Goal: Information Seeking & Learning: Learn about a topic

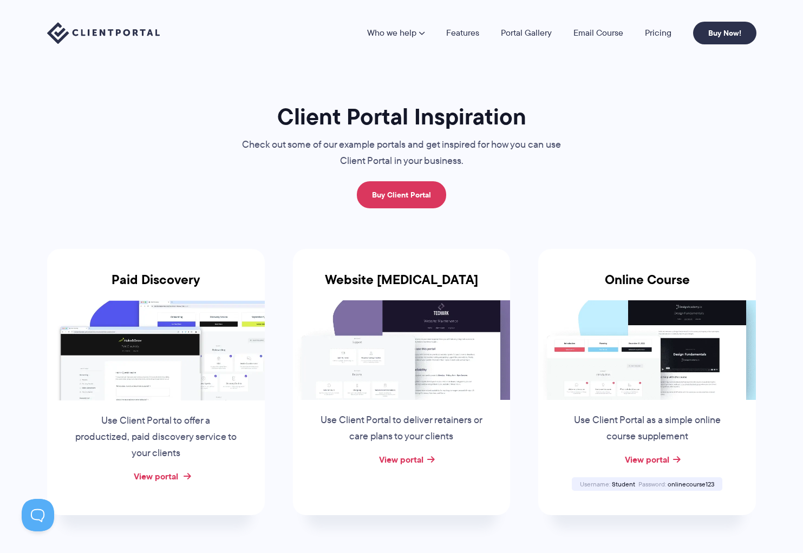
click at [174, 473] on link "View portal" at bounding box center [156, 476] width 44 height 13
click at [411, 455] on link "View portal" at bounding box center [401, 459] width 44 height 13
click at [653, 465] on link "View portal" at bounding box center [647, 459] width 44 height 13
click at [657, 34] on link "Pricing" at bounding box center [658, 33] width 27 height 9
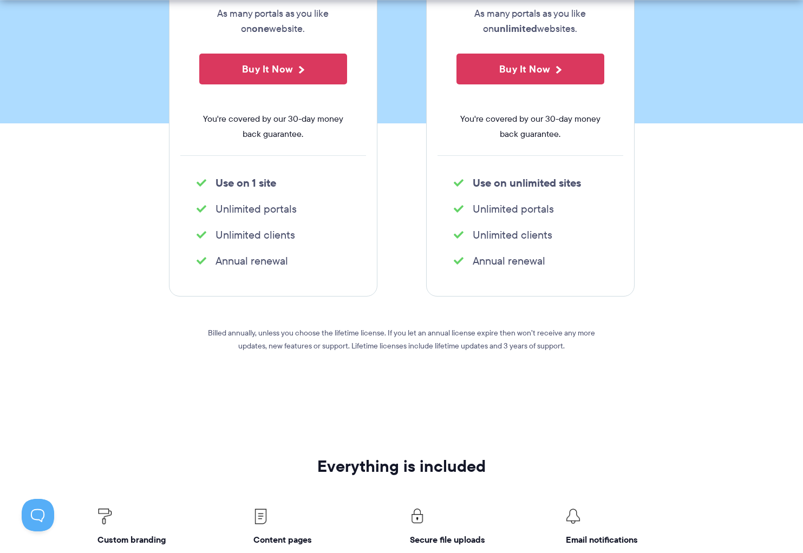
scroll to position [294, 0]
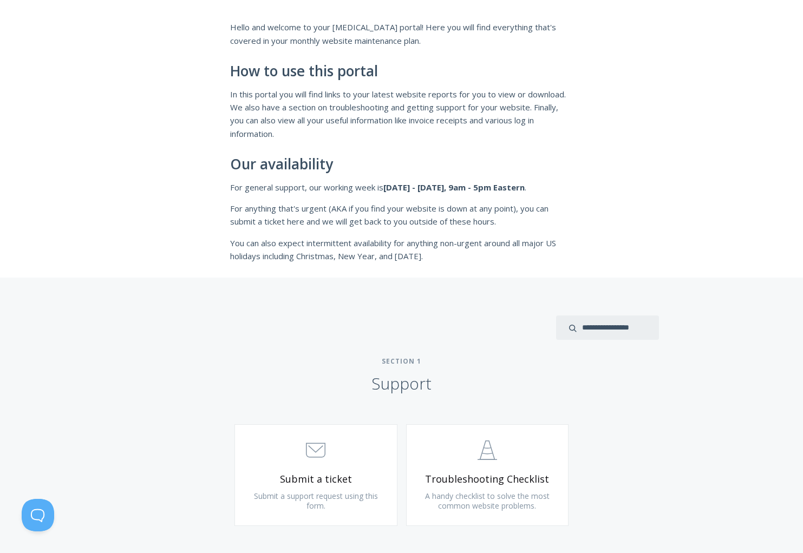
scroll to position [173, 0]
